Goal: Find specific page/section: Find specific page/section

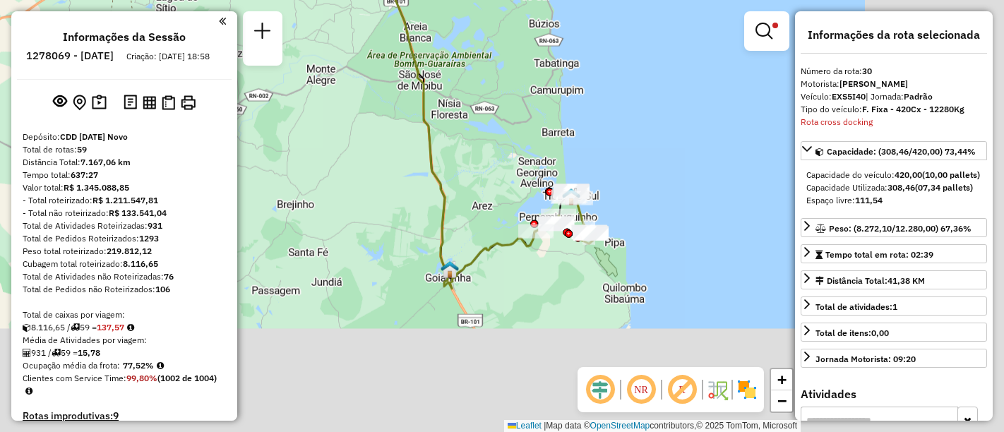
select select "**********"
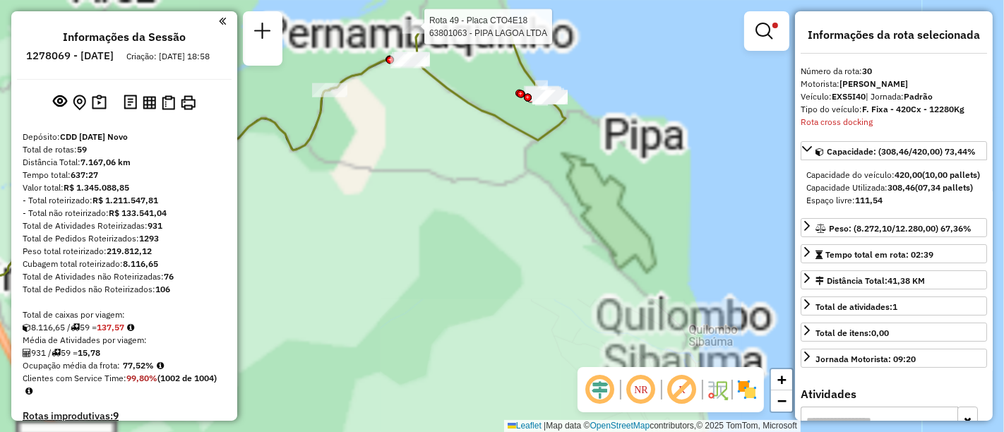
drag, startPoint x: 550, startPoint y: 167, endPoint x: 629, endPoint y: 273, distance: 132.6
click at [629, 273] on div "Rota 49 - Placa CTO4E18 63845000 - [GEOGRAPHIC_DATA] Rota 49 - Placa CTO4E18 63…" at bounding box center [502, 216] width 1004 height 432
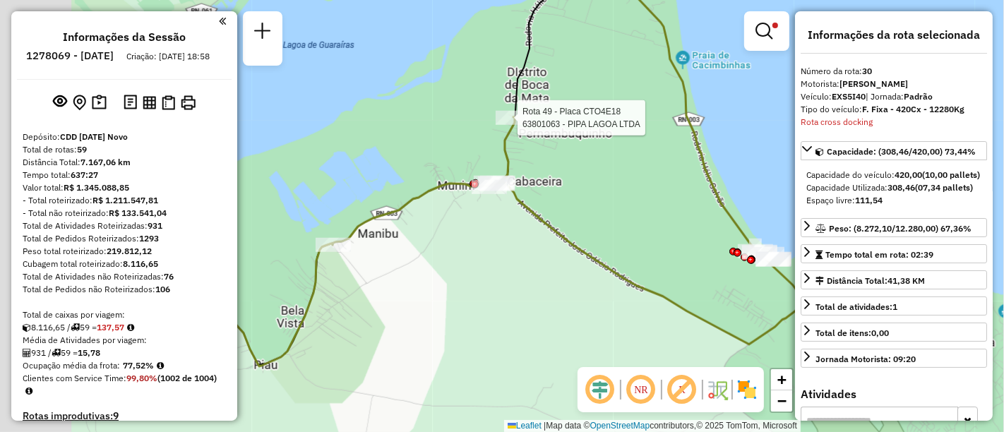
drag, startPoint x: 496, startPoint y: 164, endPoint x: 559, endPoint y: 208, distance: 77.6
click at [618, 205] on div "Rota 49 - Placa CTO4E18 63845000 - [GEOGRAPHIC_DATA] Rota 49 - Placa CTO4E18 63…" at bounding box center [502, 216] width 1004 height 432
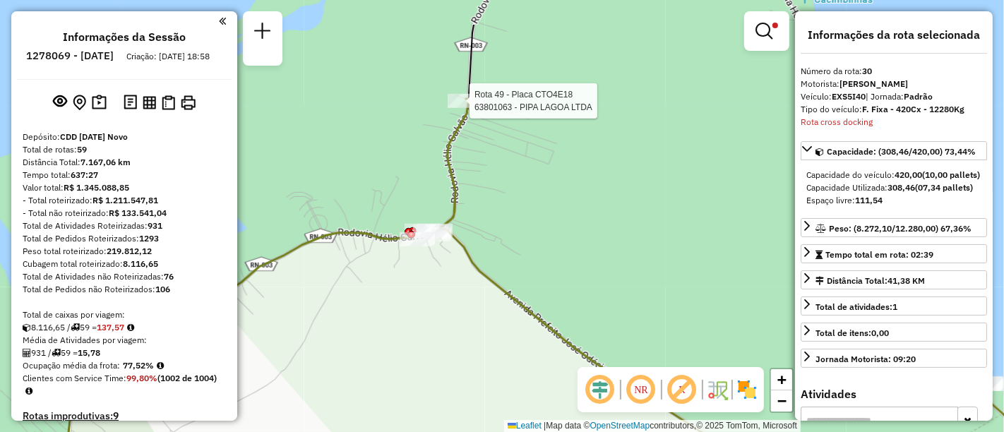
drag, startPoint x: 619, startPoint y: 102, endPoint x: 509, endPoint y: 282, distance: 211.5
click at [509, 282] on div "Rota 49 - Placa CTO4E18 63845000 - [GEOGRAPHIC_DATA] Rota 49 - Placa CTO4E18 63…" at bounding box center [502, 216] width 1004 height 432
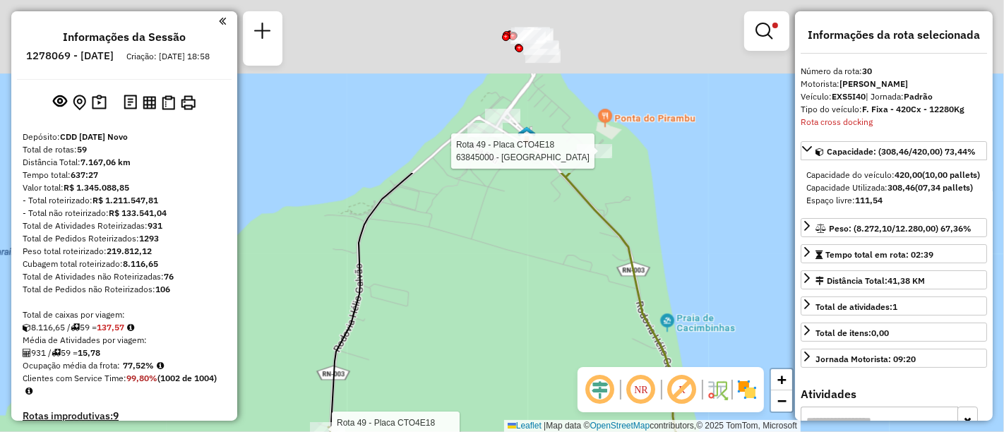
drag, startPoint x: 559, startPoint y: 99, endPoint x: 496, endPoint y: 314, distance: 223.7
click at [496, 314] on div "Rota 49 - Placa CTO4E18 63845000 - [GEOGRAPHIC_DATA] Rota 49 - Placa CTO4E18 63…" at bounding box center [502, 216] width 1004 height 432
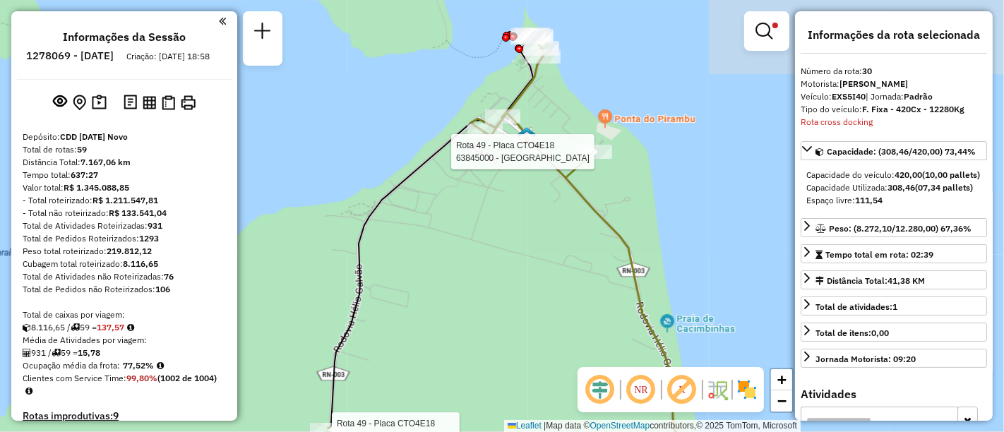
drag, startPoint x: 622, startPoint y: 114, endPoint x: 601, endPoint y: 146, distance: 37.8
click at [601, 146] on div "Rota 49 - Placa CTO4E18 63845000 - [GEOGRAPHIC_DATA] Rota 49 - Placa CTO4E18 63…" at bounding box center [502, 216] width 1004 height 432
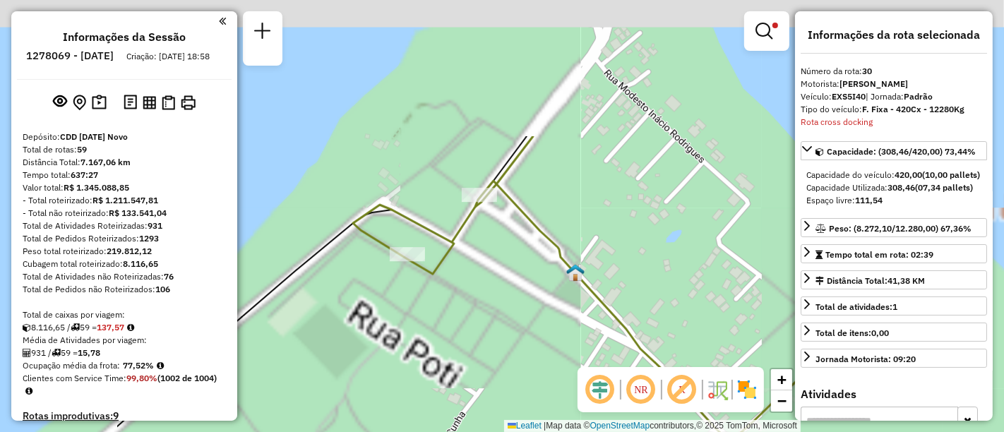
drag, startPoint x: 467, startPoint y: 83, endPoint x: 684, endPoint y: 263, distance: 282.0
click at [684, 263] on div "Rota 49 - Placa CTO4E18 63801063 - PIPA LAGOA LTDA Limpar filtros Janela de ate…" at bounding box center [502, 216] width 1004 height 432
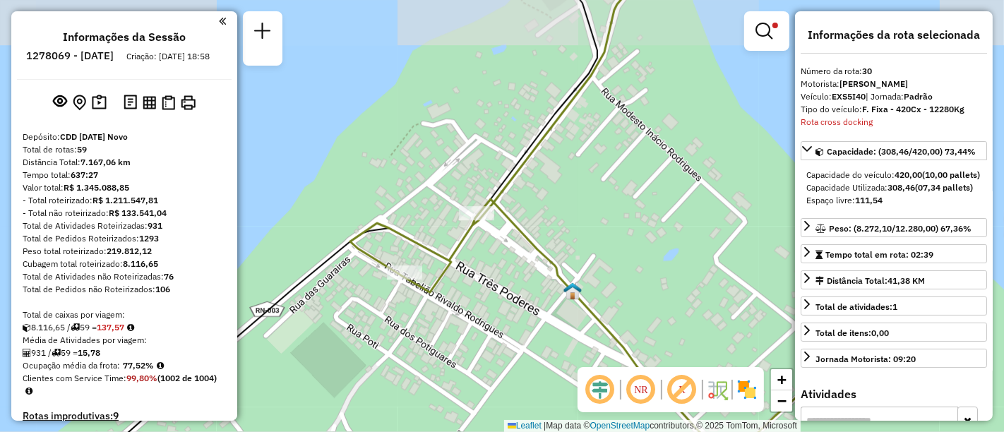
drag, startPoint x: 654, startPoint y: 121, endPoint x: 581, endPoint y: 350, distance: 240.3
click at [581, 350] on div "Rota 49 - Placa CTO4E18 63801063 - PIPA LAGOA LTDA Limpar filtros Janela de ate…" at bounding box center [502, 216] width 1004 height 432
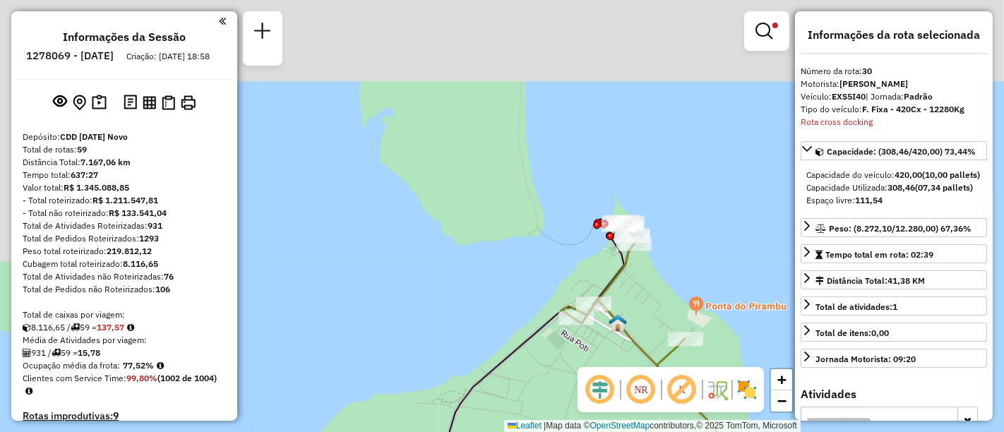
drag, startPoint x: 663, startPoint y: 291, endPoint x: 597, endPoint y: 156, distance: 150.0
click at [600, 164] on div "Rota 49 - Placa CTO4E18 63801063 - PIPA LAGOA LTDA Limpar filtros Janela de ate…" at bounding box center [502, 216] width 1004 height 432
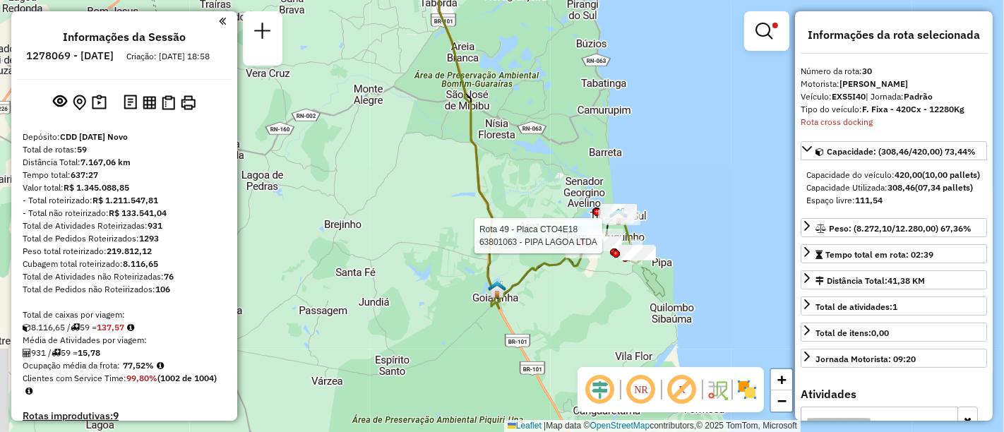
drag, startPoint x: 660, startPoint y: 293, endPoint x: 530, endPoint y: 106, distance: 227.5
click at [530, 106] on div "Rota 49 - Placa CTO4E18 63801063 - PIPA LAGOA LTDA Limpar filtros Janela de ate…" at bounding box center [502, 216] width 1004 height 432
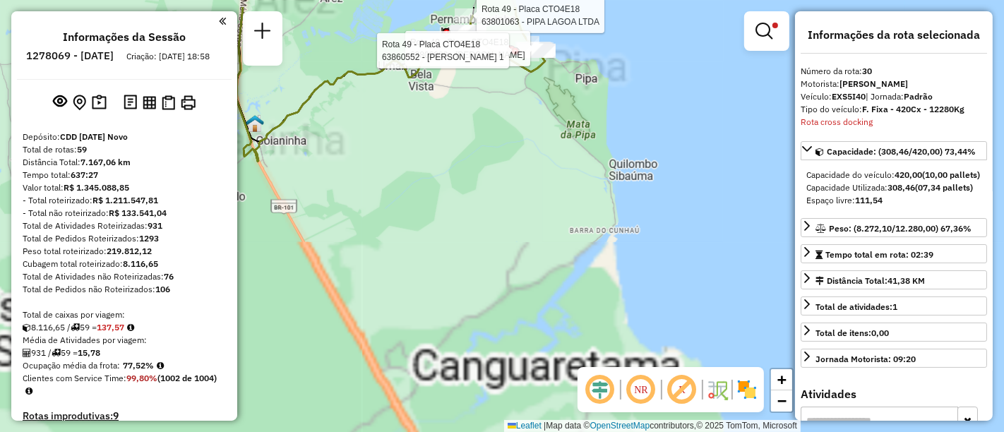
drag, startPoint x: 557, startPoint y: 176, endPoint x: 548, endPoint y: 268, distance: 92.3
click at [548, 268] on div "Rota 49 - Placa CTO4E18 63801063 - PIPA LAGOA LTDA Rota 49 - Placa CTO4E18 6380…" at bounding box center [502, 216] width 1004 height 432
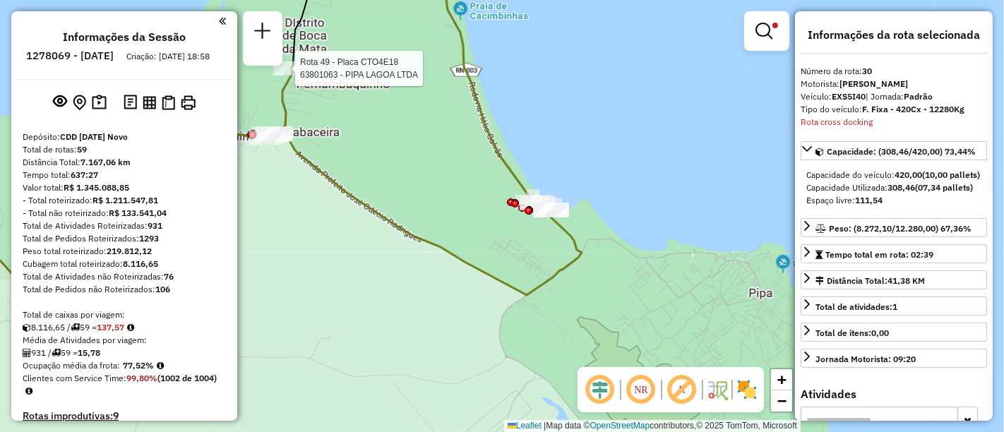
click at [742, 396] on img at bounding box center [747, 390] width 23 height 23
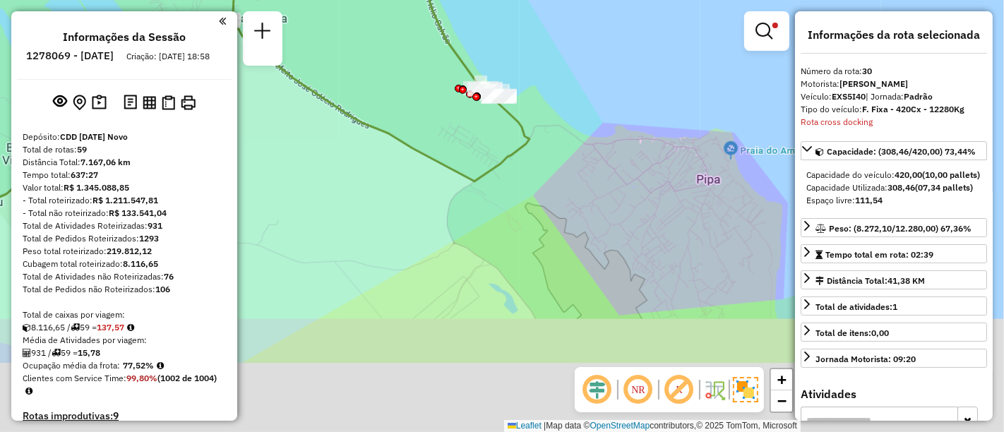
drag, startPoint x: 609, startPoint y: 263, endPoint x: 551, endPoint y: 137, distance: 138.4
click at [551, 137] on div "Rota 49 - Placa CTO4E18 63801063 - PIPA LAGOA LTDA Limpar filtros Janela de ate…" at bounding box center [502, 216] width 1004 height 432
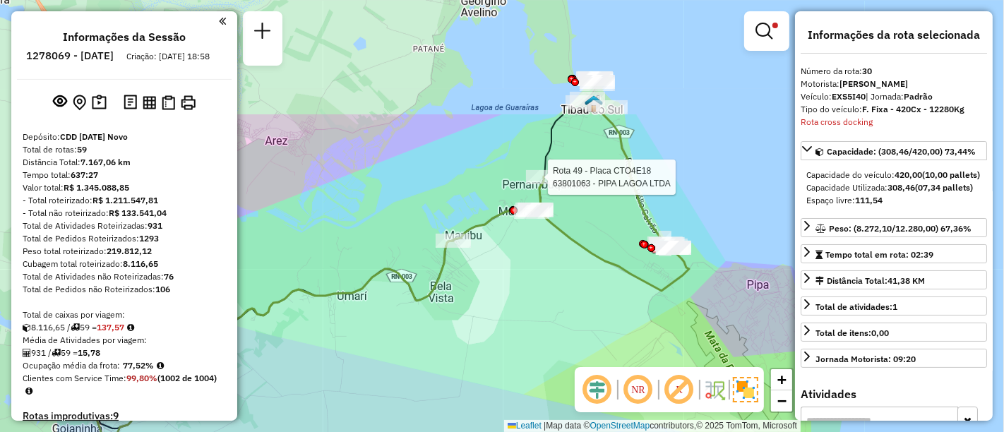
drag, startPoint x: 548, startPoint y: 186, endPoint x: 603, endPoint y: 293, distance: 120.0
click at [603, 293] on div "Rota 49 - Placa CTO4E18 63801063 - PIPA LAGOA LTDA Limpar filtros Janela de ate…" at bounding box center [502, 216] width 1004 height 432
